Goal: Navigation & Orientation: Find specific page/section

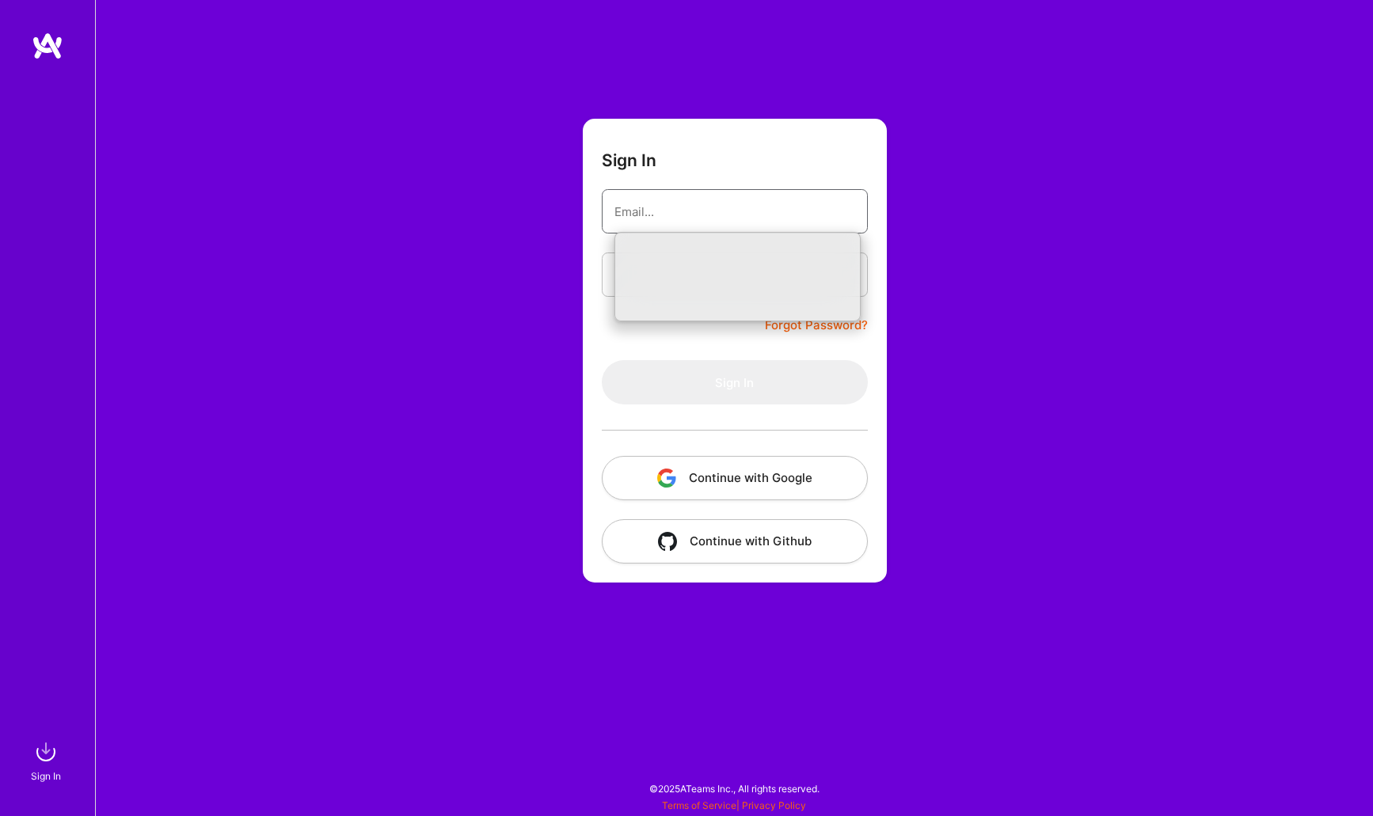
type input "[EMAIL_ADDRESS][DOMAIN_NAME]"
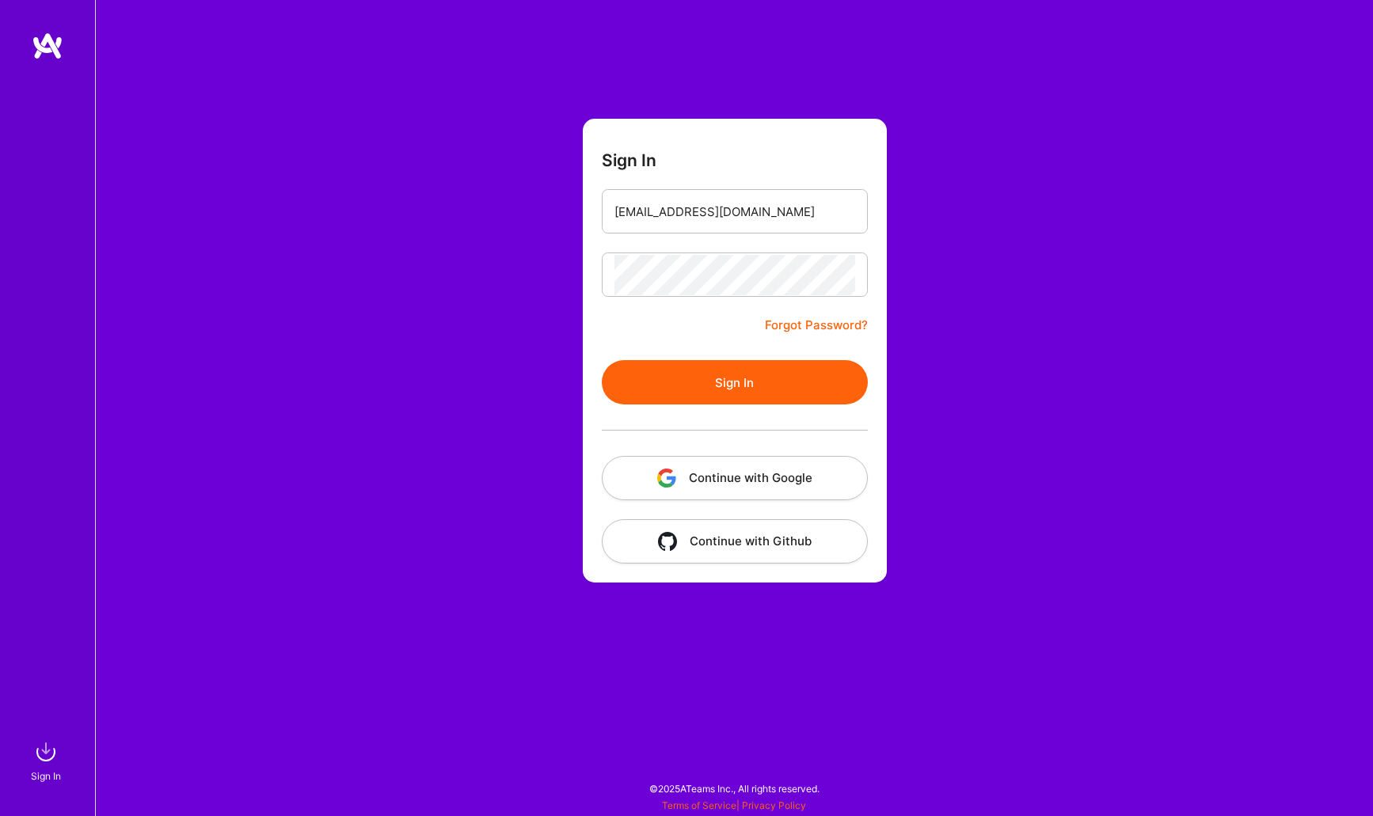
click at [740, 382] on button "Sign In" at bounding box center [735, 382] width 266 height 44
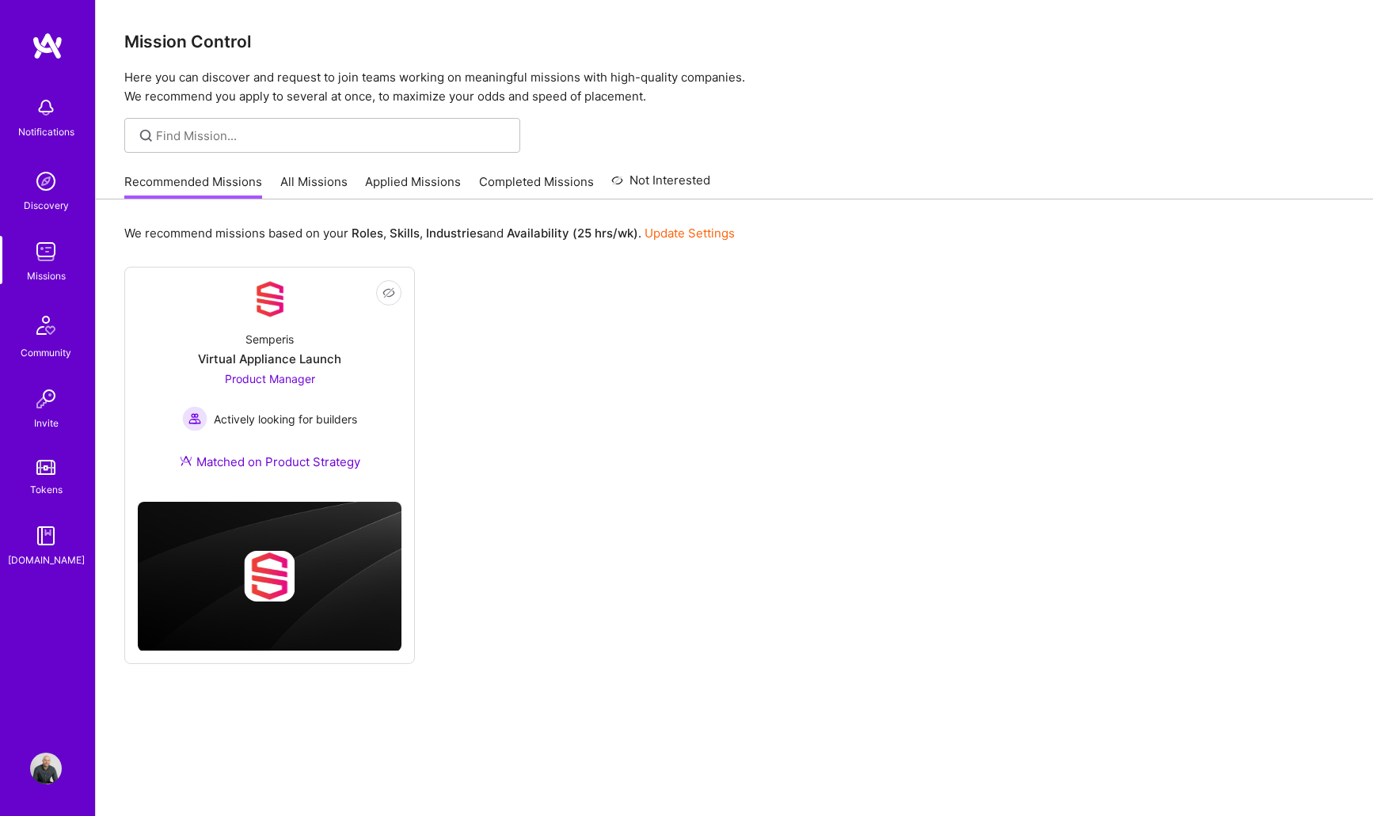
click at [314, 190] on link "All Missions" at bounding box center [313, 186] width 67 height 26
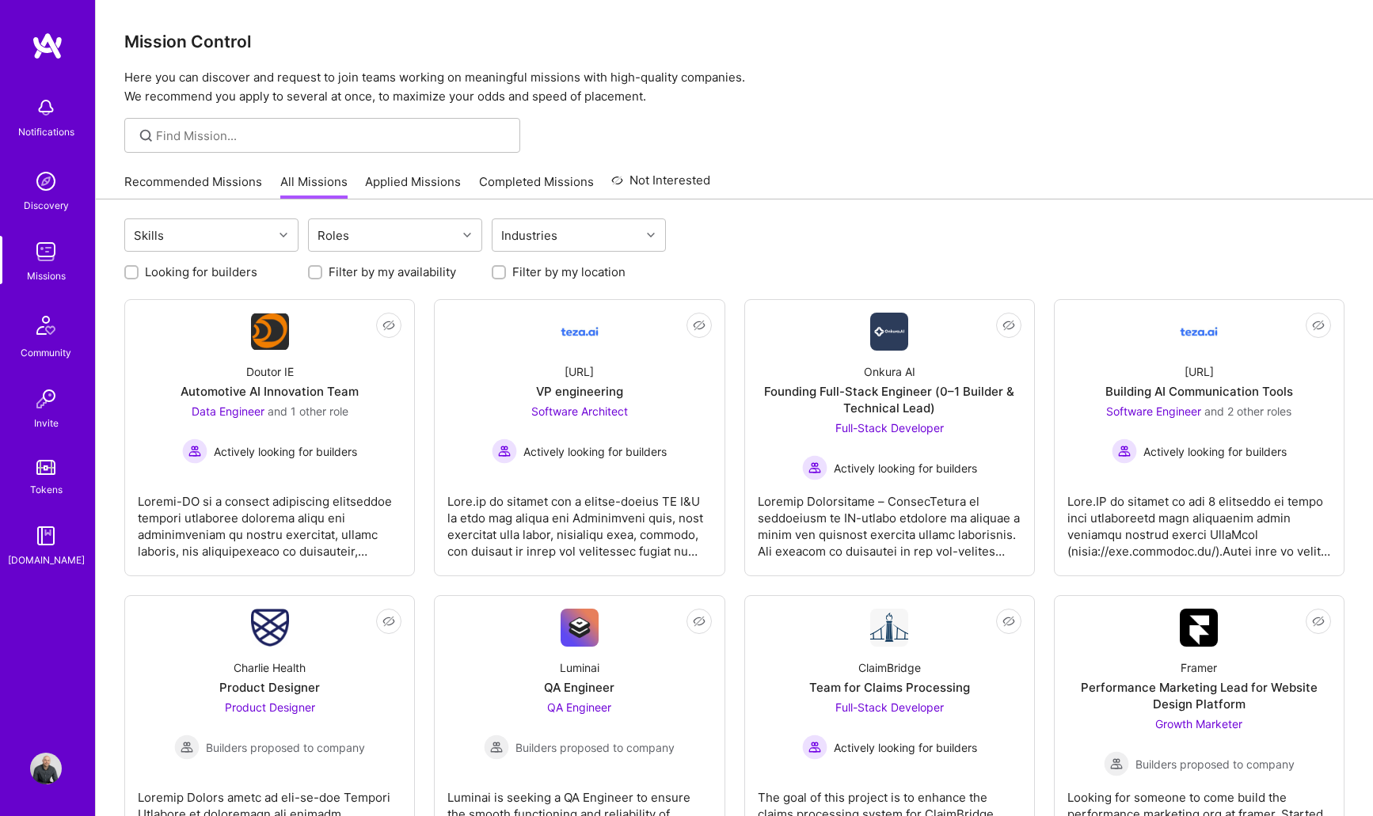
click at [383, 189] on link "Applied Missions" at bounding box center [413, 186] width 96 height 26
